Goal: Information Seeking & Learning: Learn about a topic

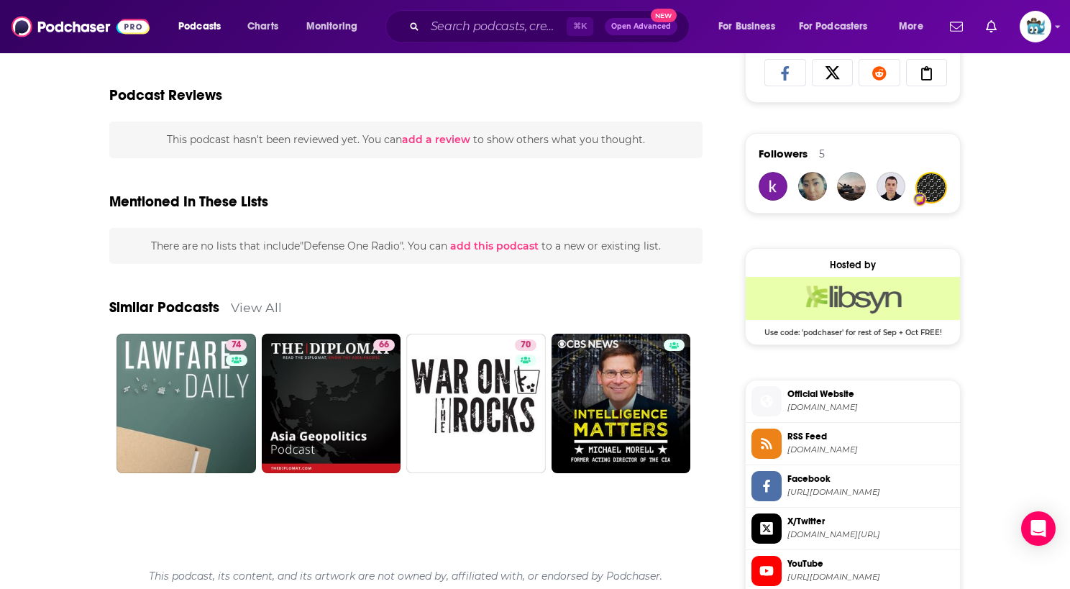
scroll to position [1044, 0]
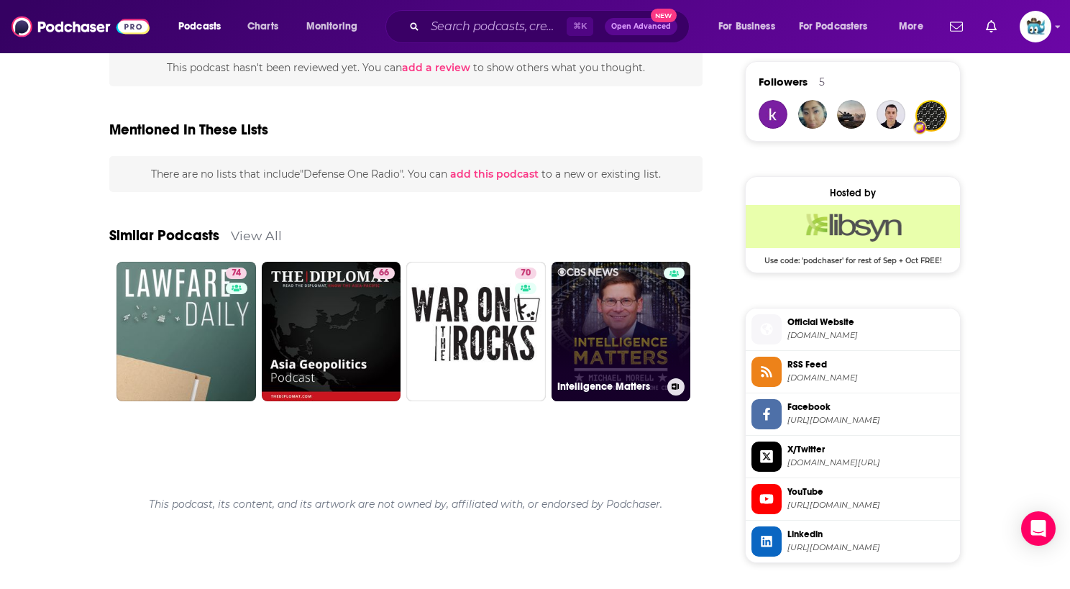
click at [610, 302] on link "Intelligence Matters" at bounding box center [621, 331] width 139 height 139
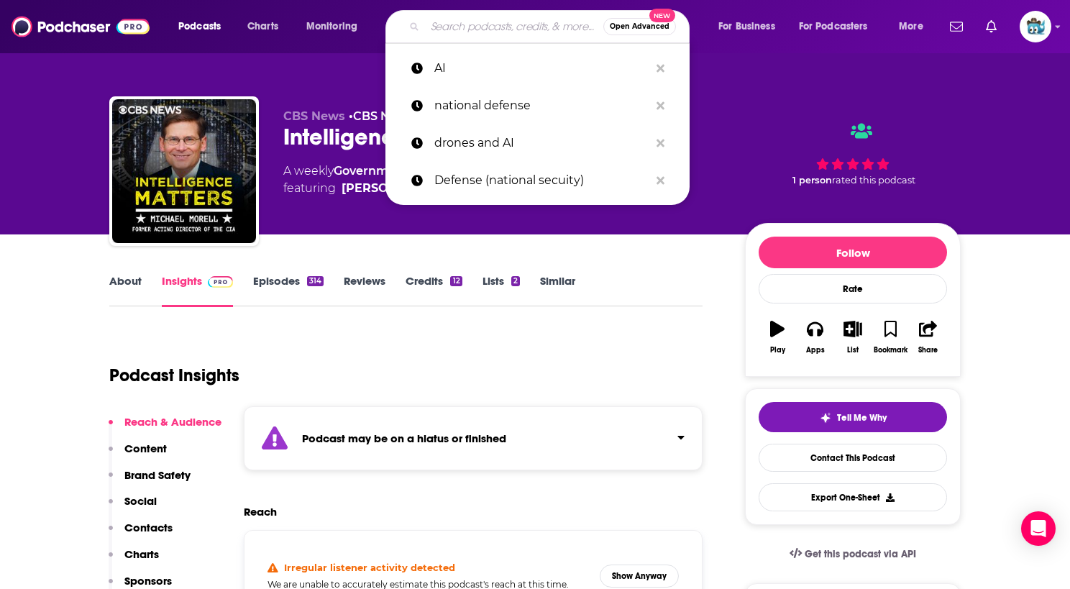
click at [503, 30] on input "Search podcasts, credits, & more..." at bounding box center [514, 26] width 178 height 23
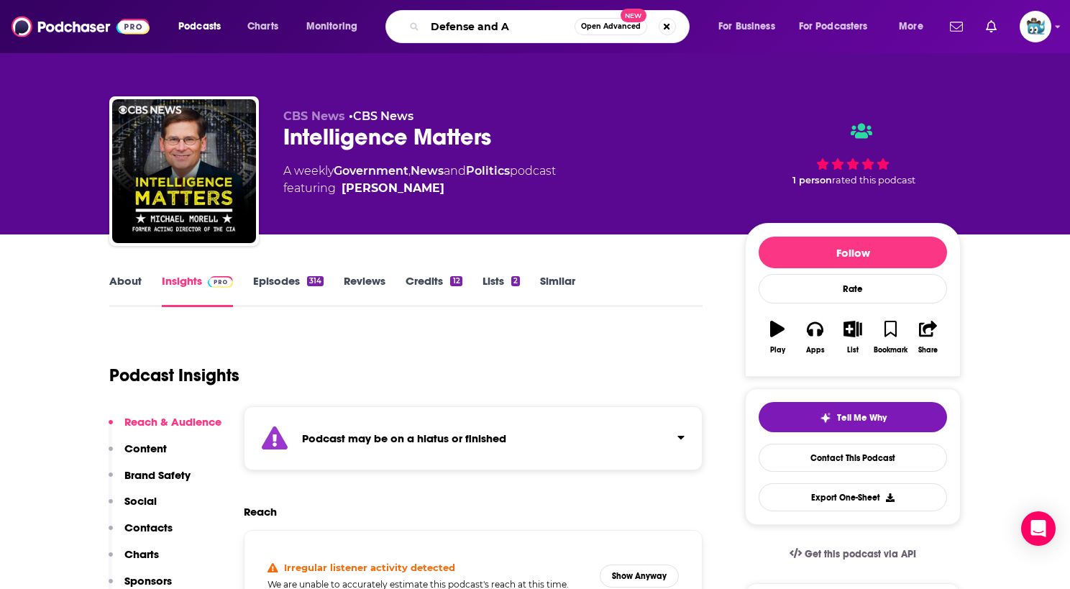
type input "Defense and AI"
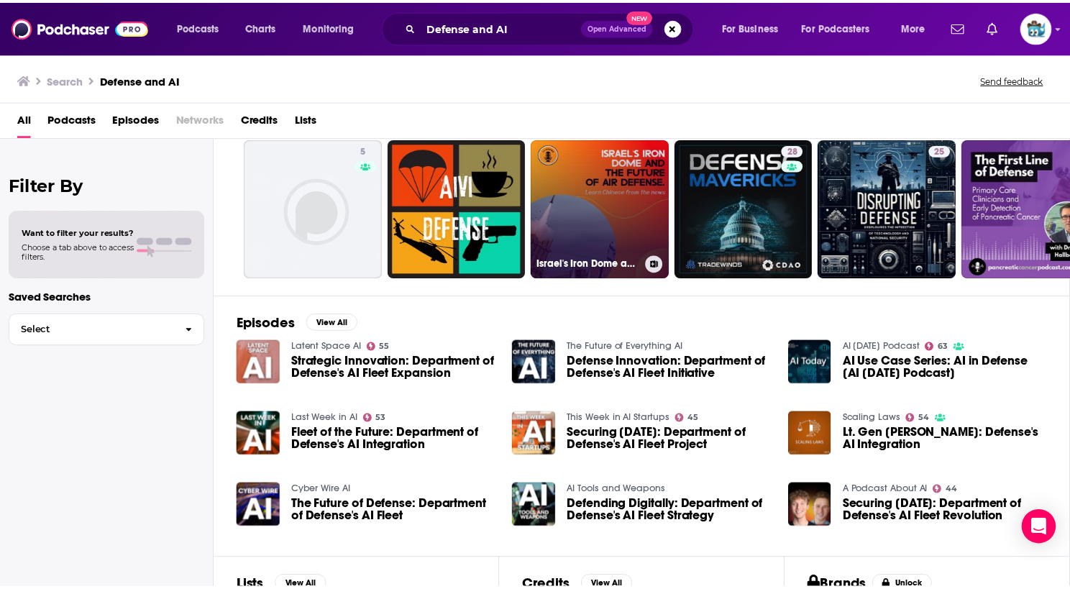
scroll to position [56, 0]
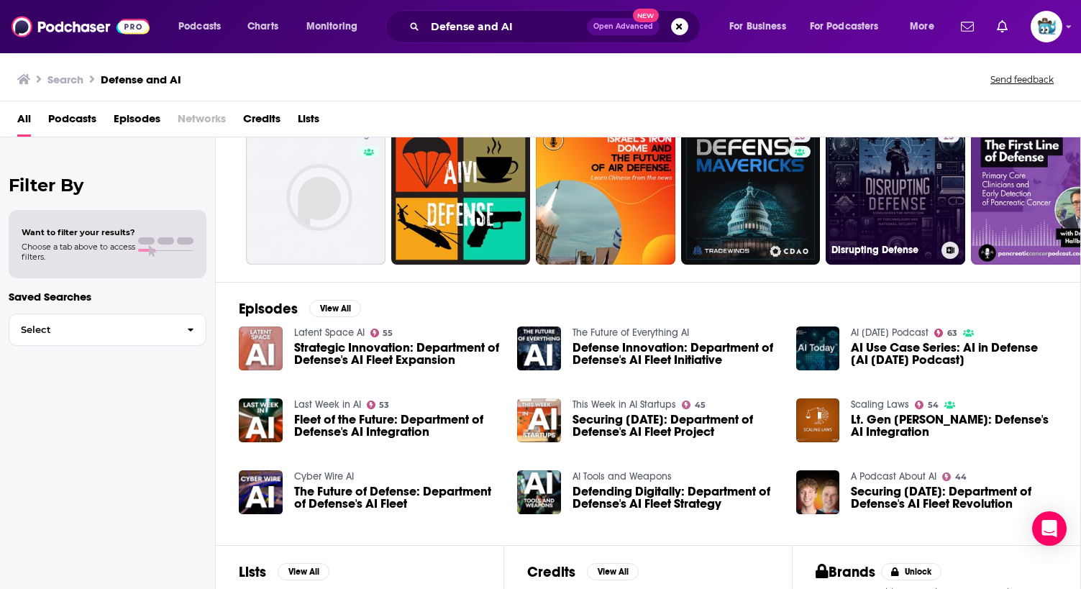
click at [904, 172] on link "25 Disrupting Defense" at bounding box center [894, 194] width 139 height 139
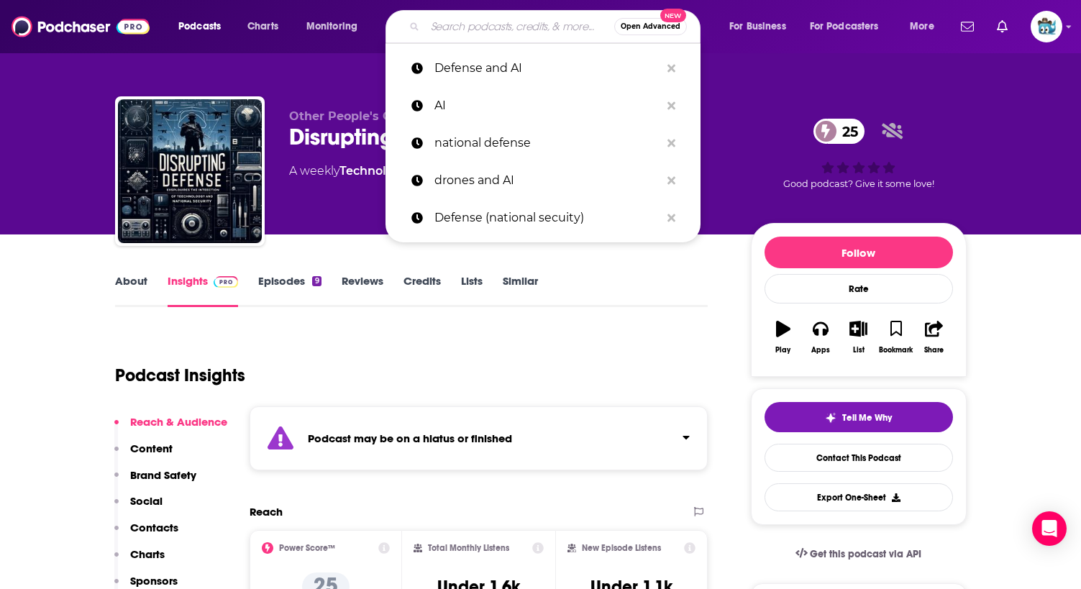
click at [506, 27] on input "Search podcasts, credits, & more..." at bounding box center [519, 26] width 189 height 23
type input "F"
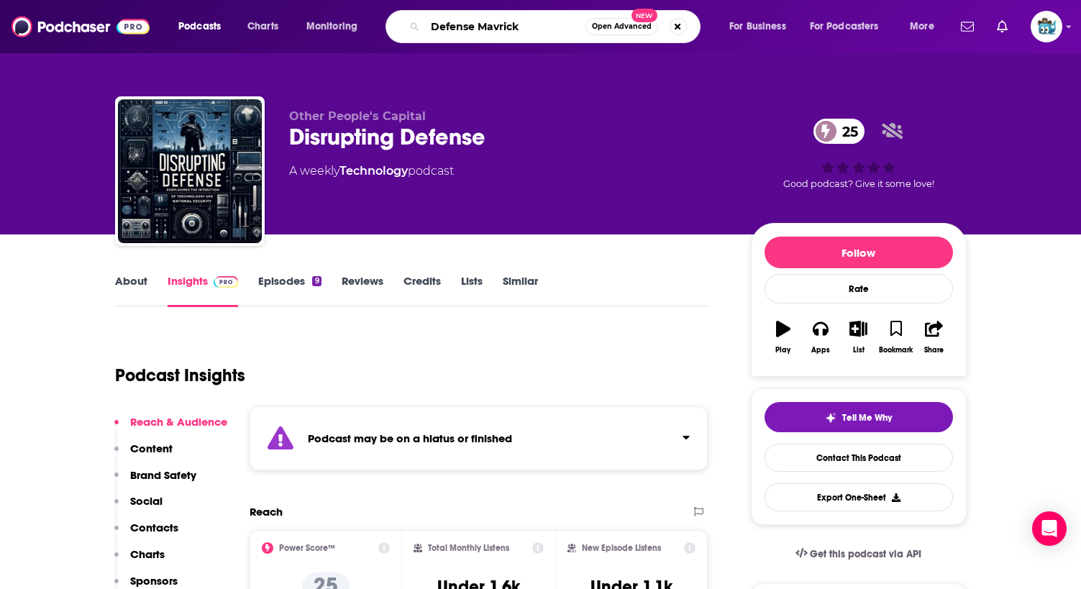
type input "Defense Mavricks"
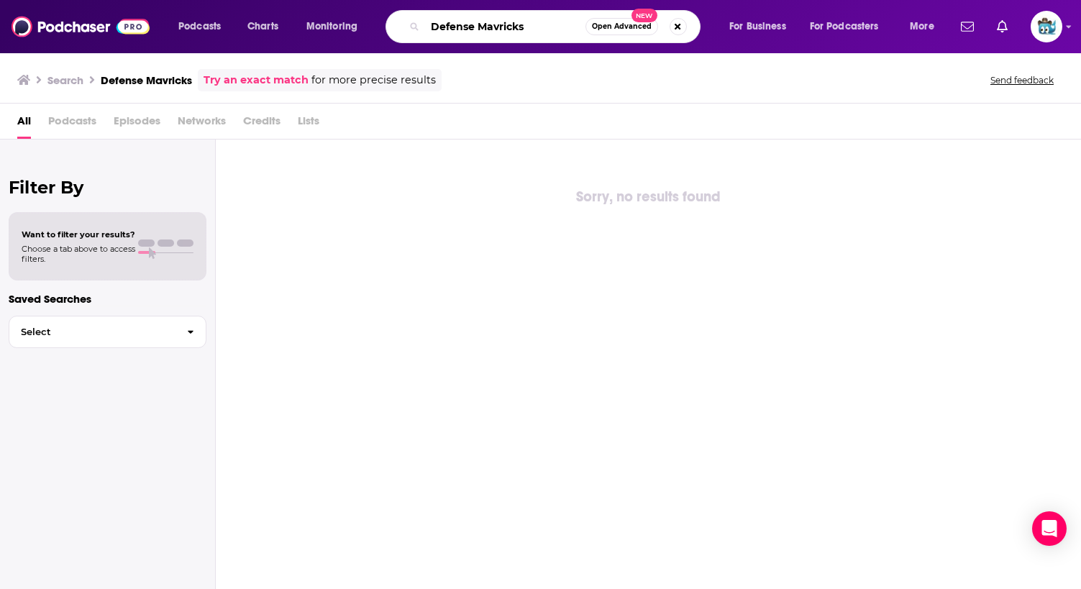
click at [492, 23] on input "Defense Mavricks" at bounding box center [505, 26] width 160 height 23
click at [512, 30] on input "Defense Mavricks" at bounding box center [505, 26] width 160 height 23
click at [498, 27] on input "Defense Mavricks" at bounding box center [505, 26] width 160 height 23
type input "Defense Mavericks"
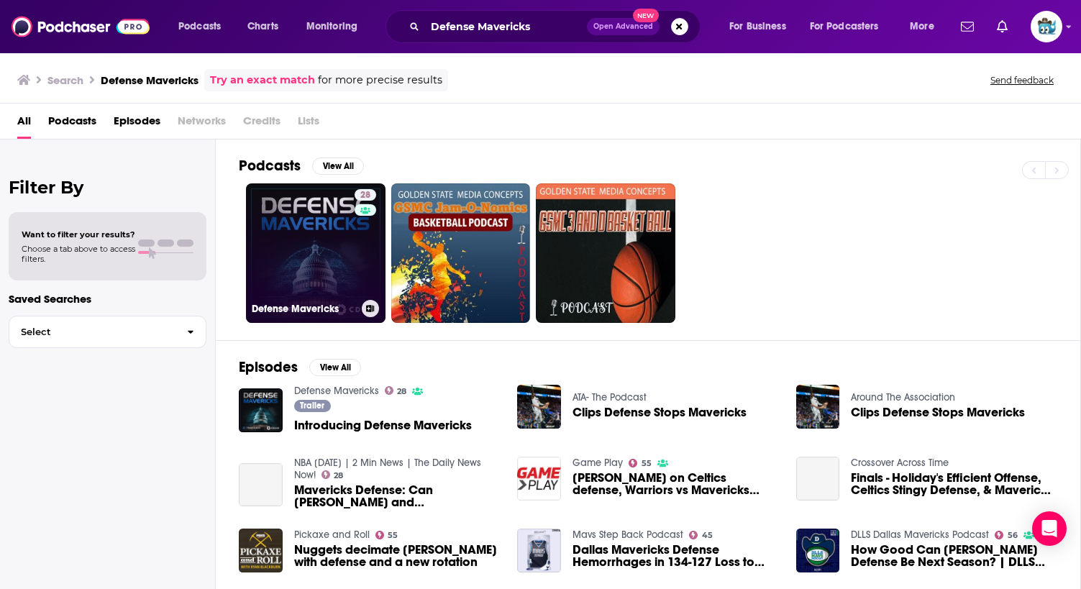
click at [314, 270] on link "28 Defense Mavericks" at bounding box center [315, 252] width 139 height 139
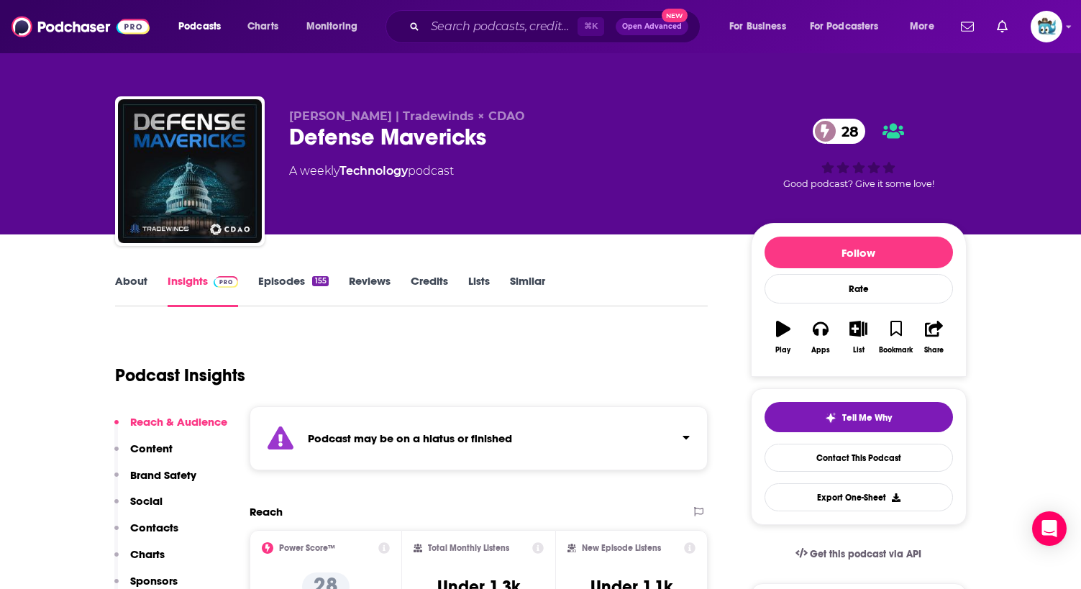
click at [437, 282] on link "Credits" at bounding box center [429, 290] width 37 height 33
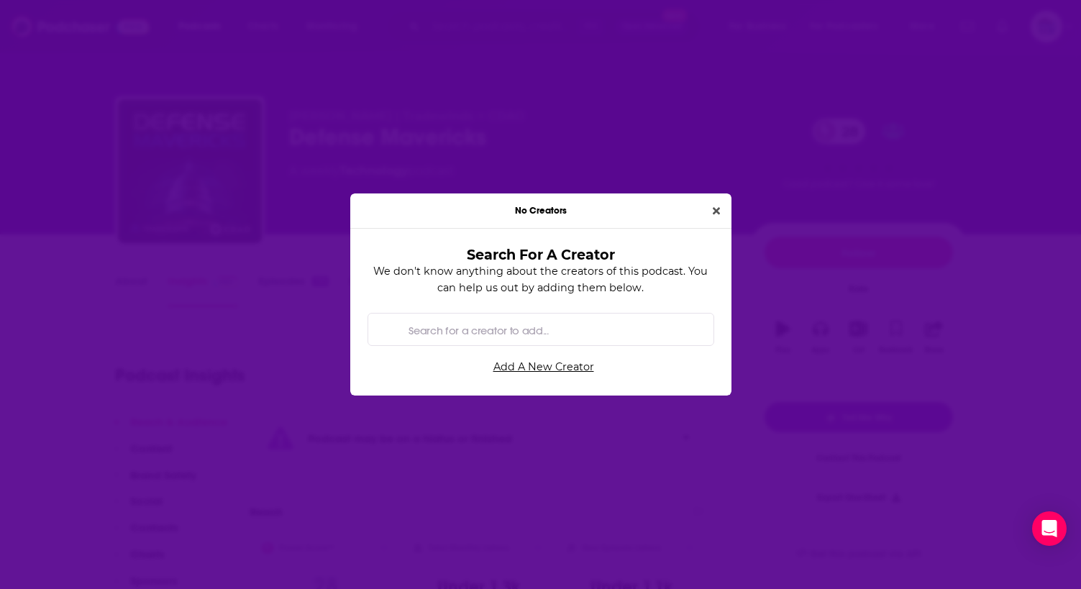
click at [726, 209] on div "No Creators" at bounding box center [540, 210] width 381 height 35
click at [720, 209] on button "Close" at bounding box center [716, 211] width 19 height 17
